Goal: Task Accomplishment & Management: Use online tool/utility

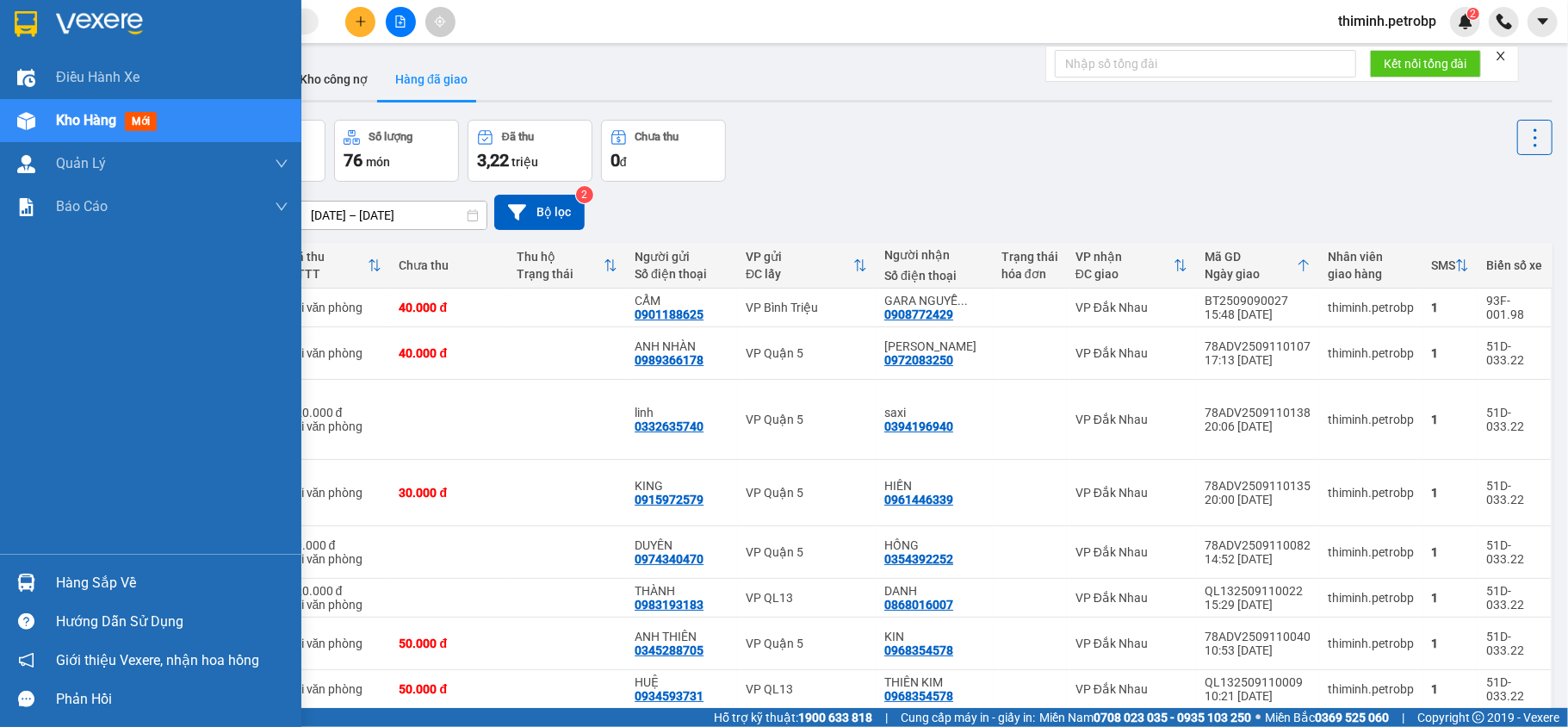
drag, startPoint x: 69, startPoint y: 584, endPoint x: 147, endPoint y: 538, distance: 90.6
click at [72, 580] on div "Hàng sắp về" at bounding box center [171, 583] width 232 height 26
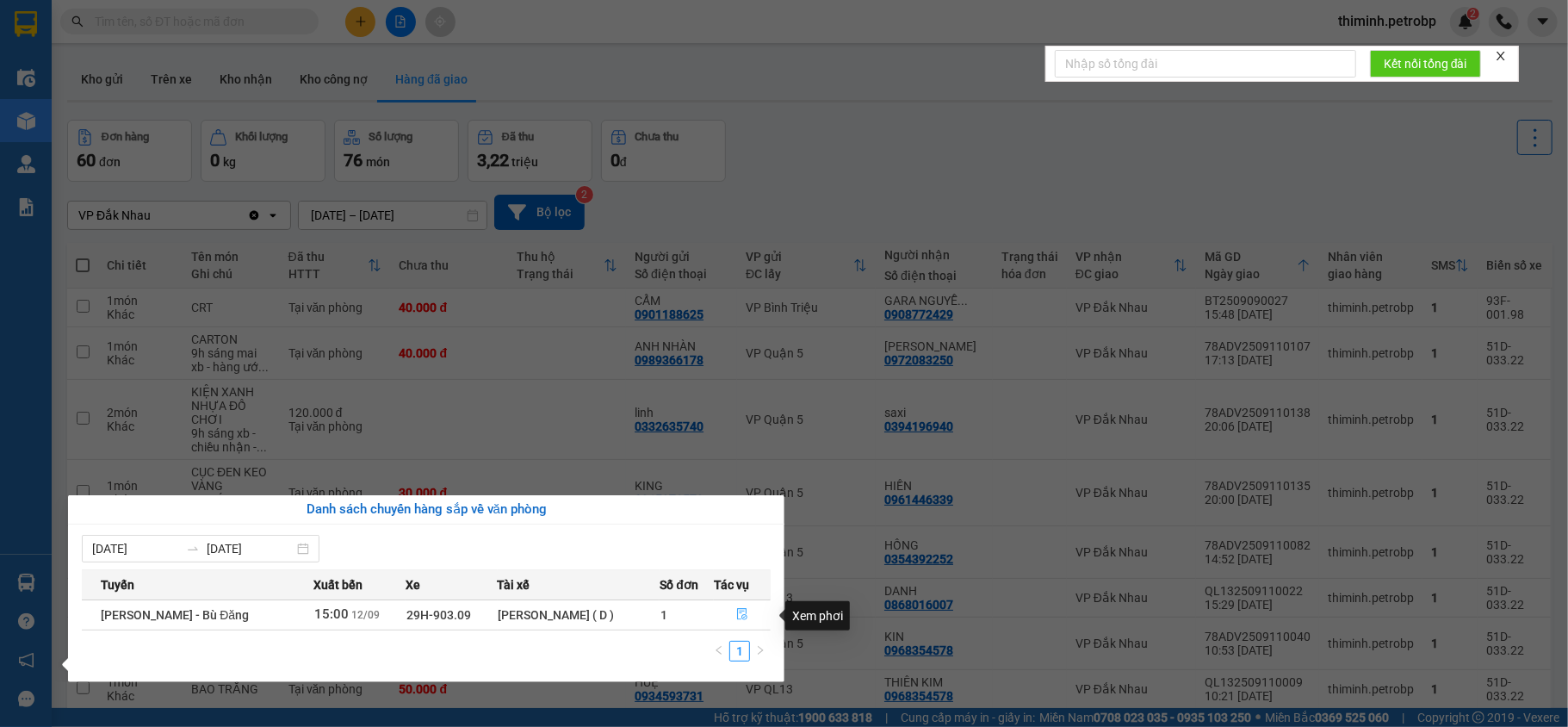
click at [727, 618] on button "button" at bounding box center [742, 615] width 55 height 27
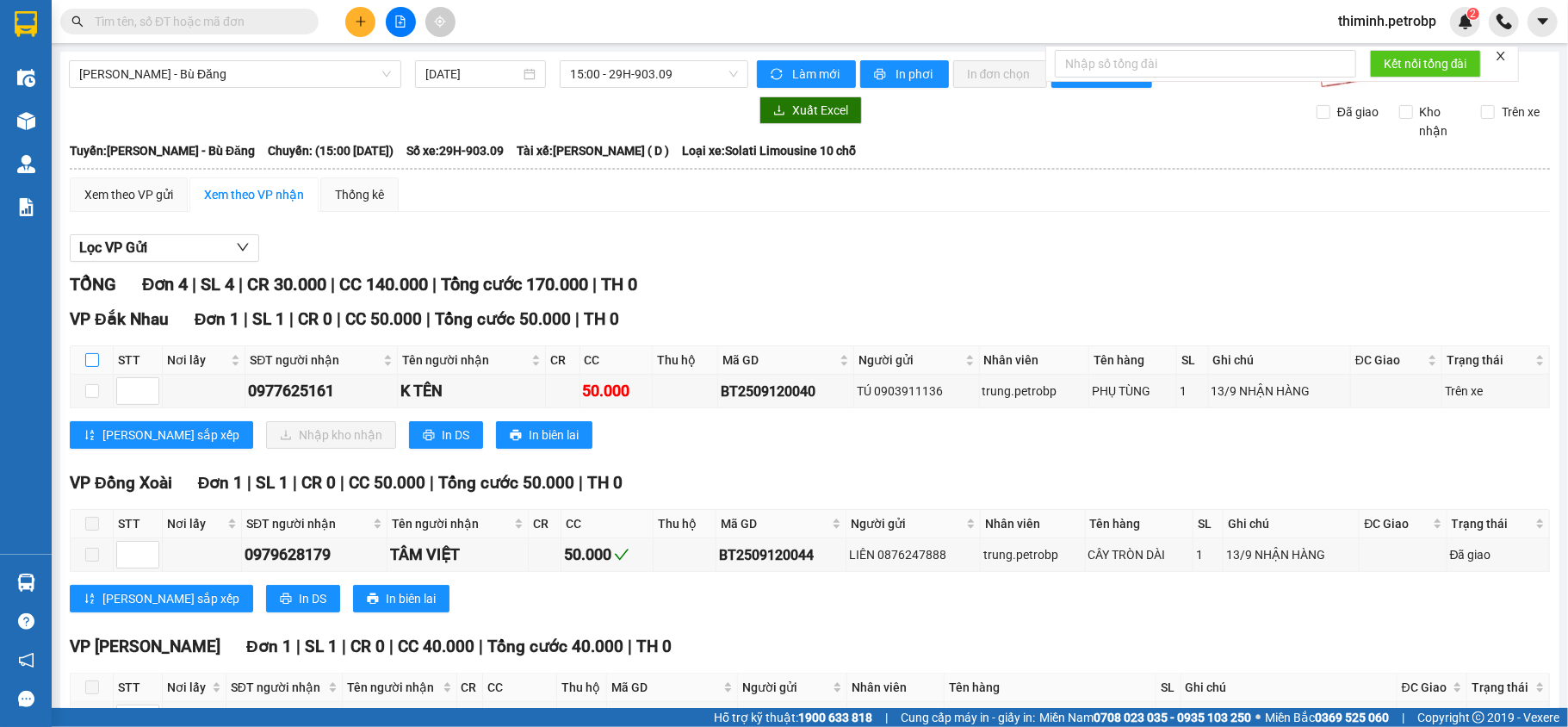
click at [91, 362] on input "checkbox" at bounding box center [92, 359] width 14 height 14
checkbox input "true"
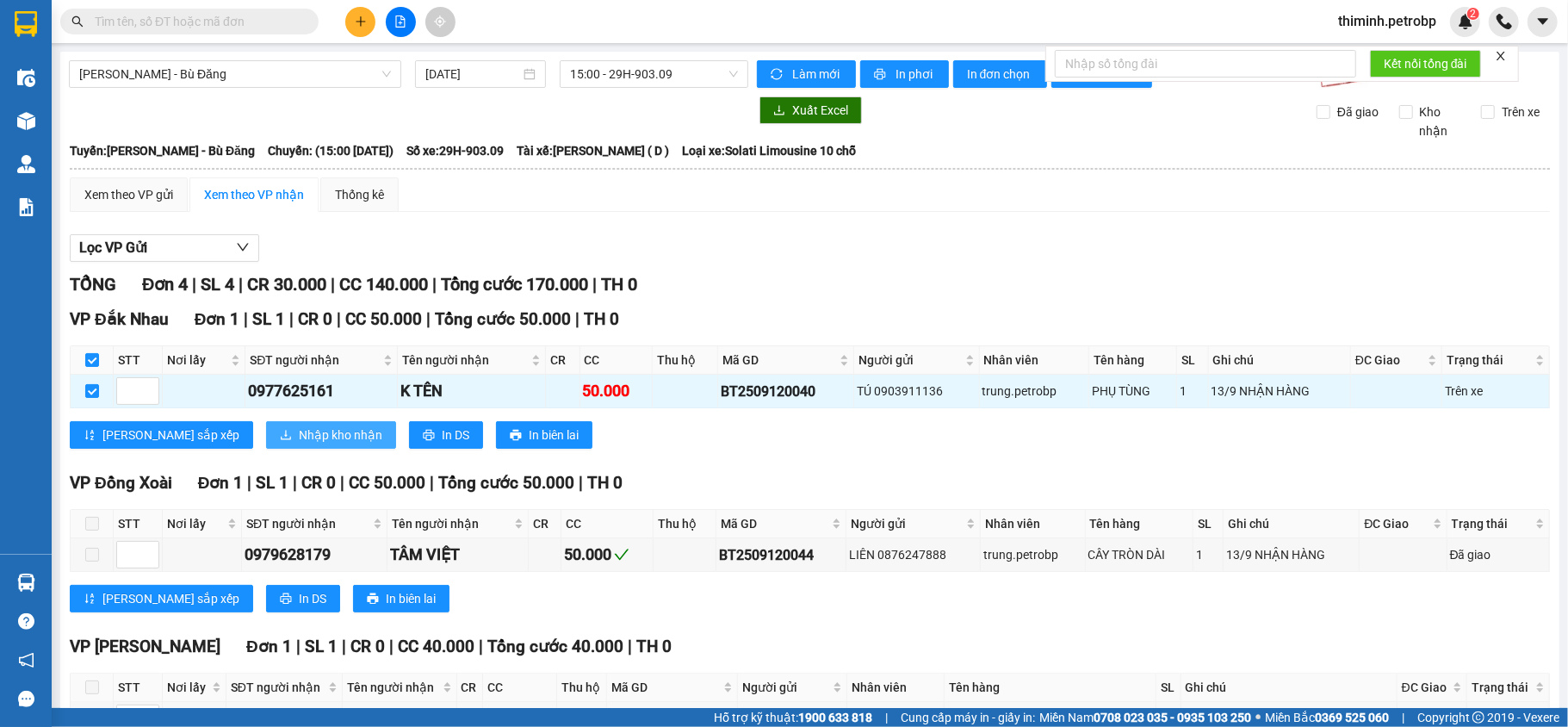
click at [299, 431] on span "Nhập kho nhận" at bounding box center [341, 435] width 84 height 19
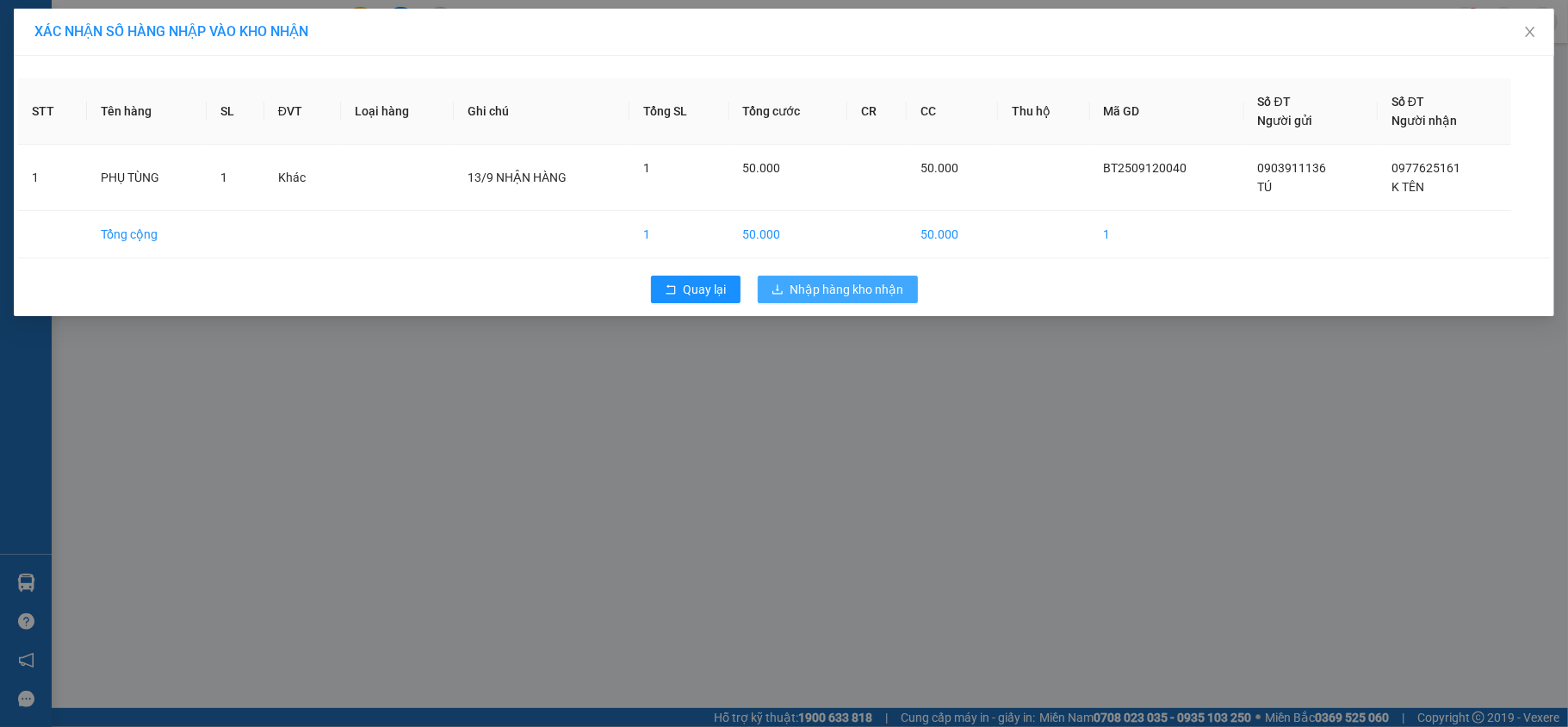
click at [866, 290] on span "Nhập hàng kho nhận" at bounding box center [846, 289] width 114 height 19
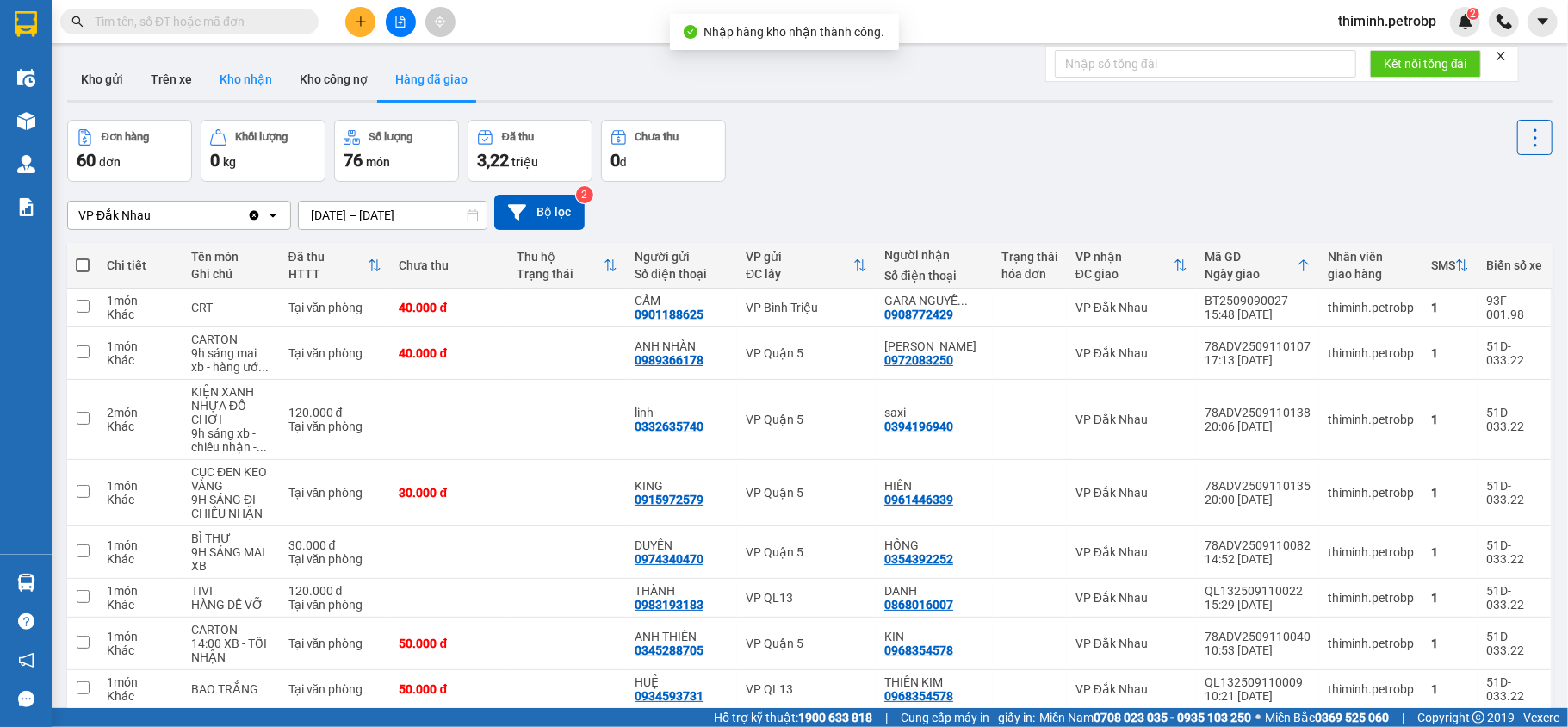
click at [246, 87] on button "Kho nhận" at bounding box center [246, 78] width 80 height 41
